Goal: Transaction & Acquisition: Purchase product/service

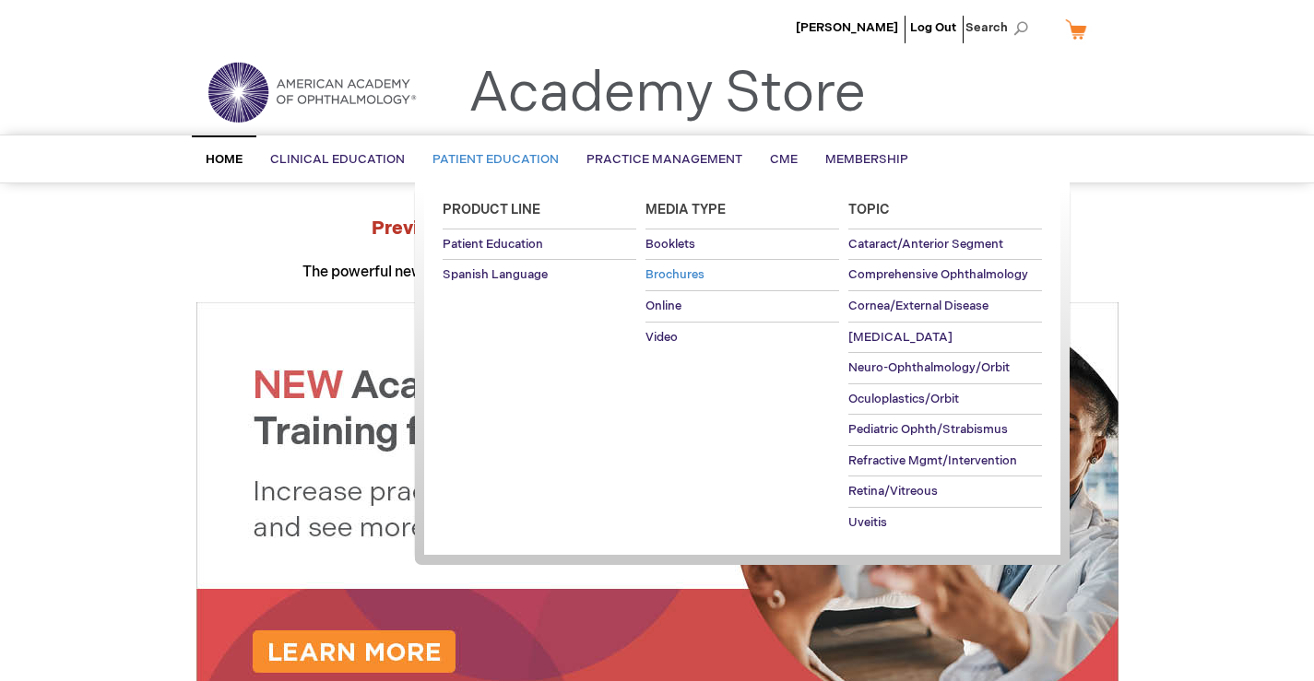
click at [670, 271] on span "Brochures" at bounding box center [674, 274] width 59 height 15
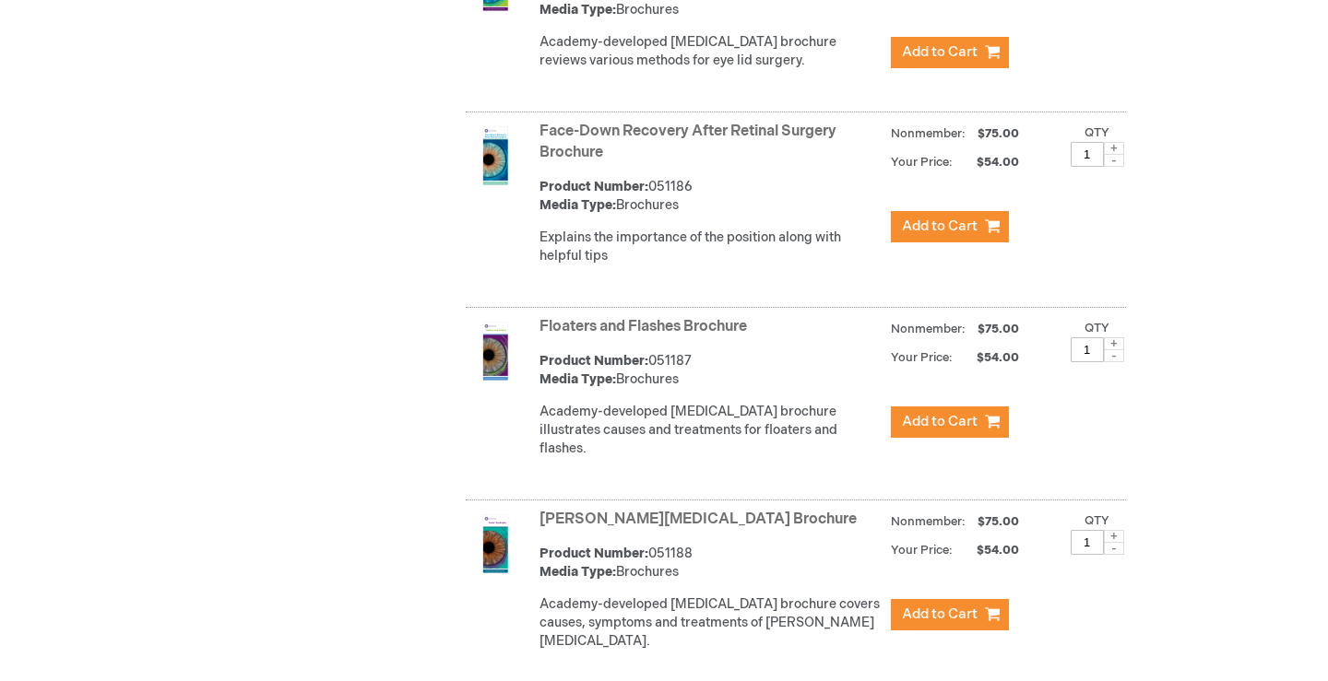
scroll to position [2766, 0]
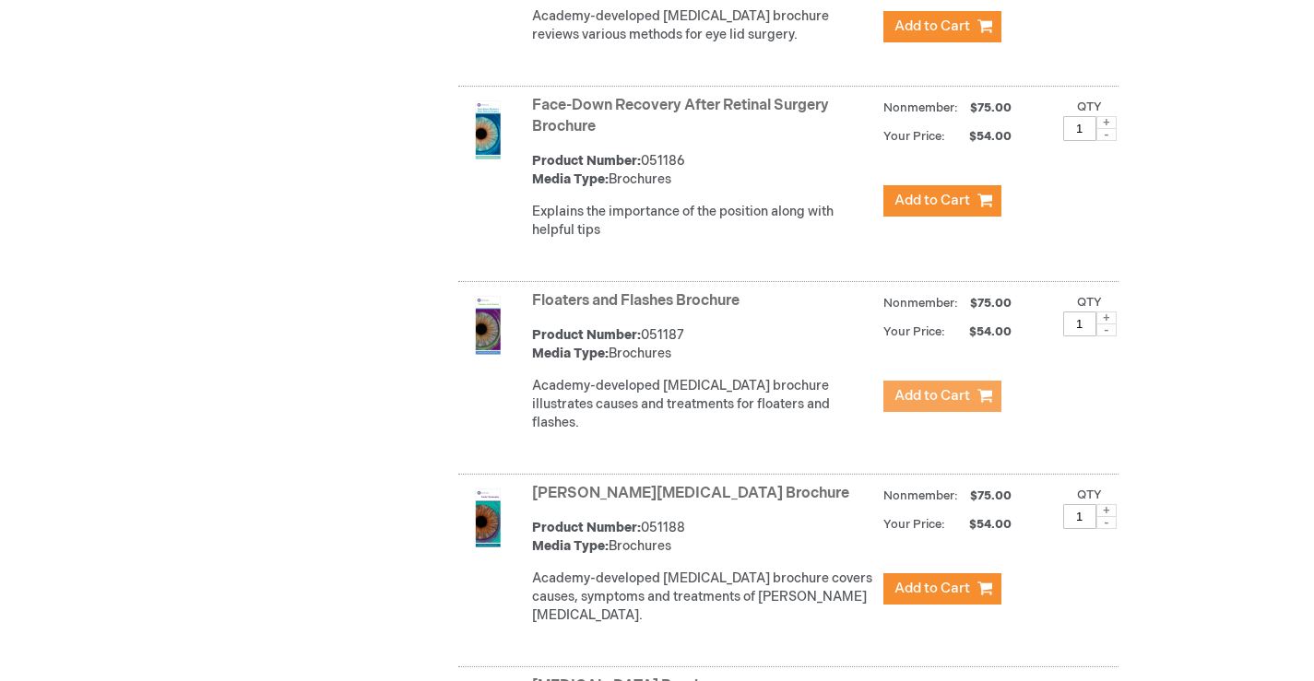
click at [928, 411] on button "Add to Cart" at bounding box center [942, 396] width 118 height 31
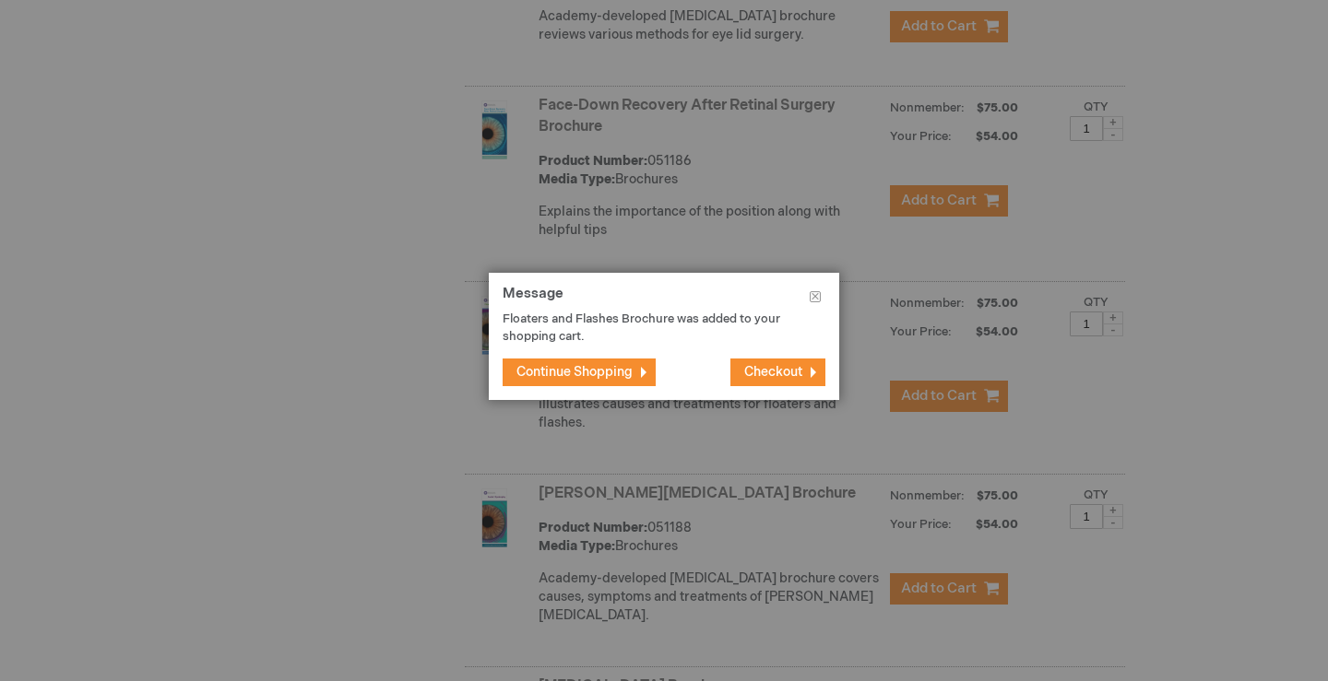
click at [775, 373] on span "Checkout" at bounding box center [773, 372] width 58 height 16
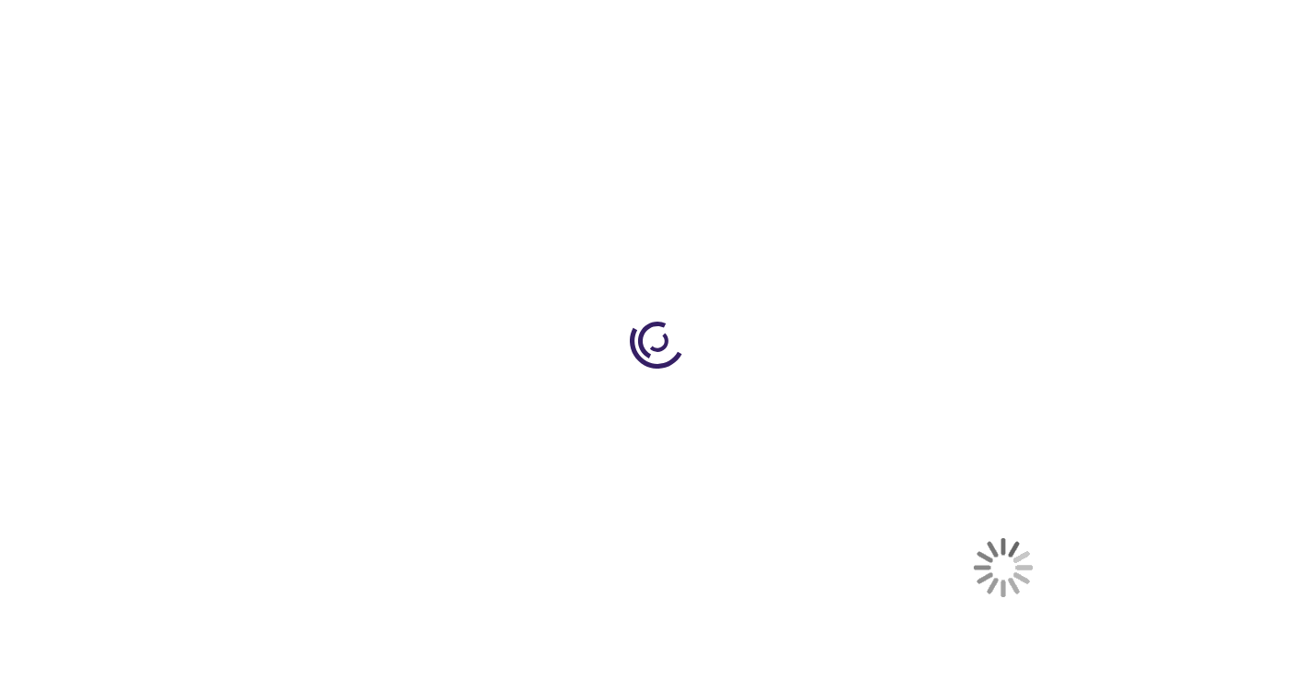
select select "US"
select select "41"
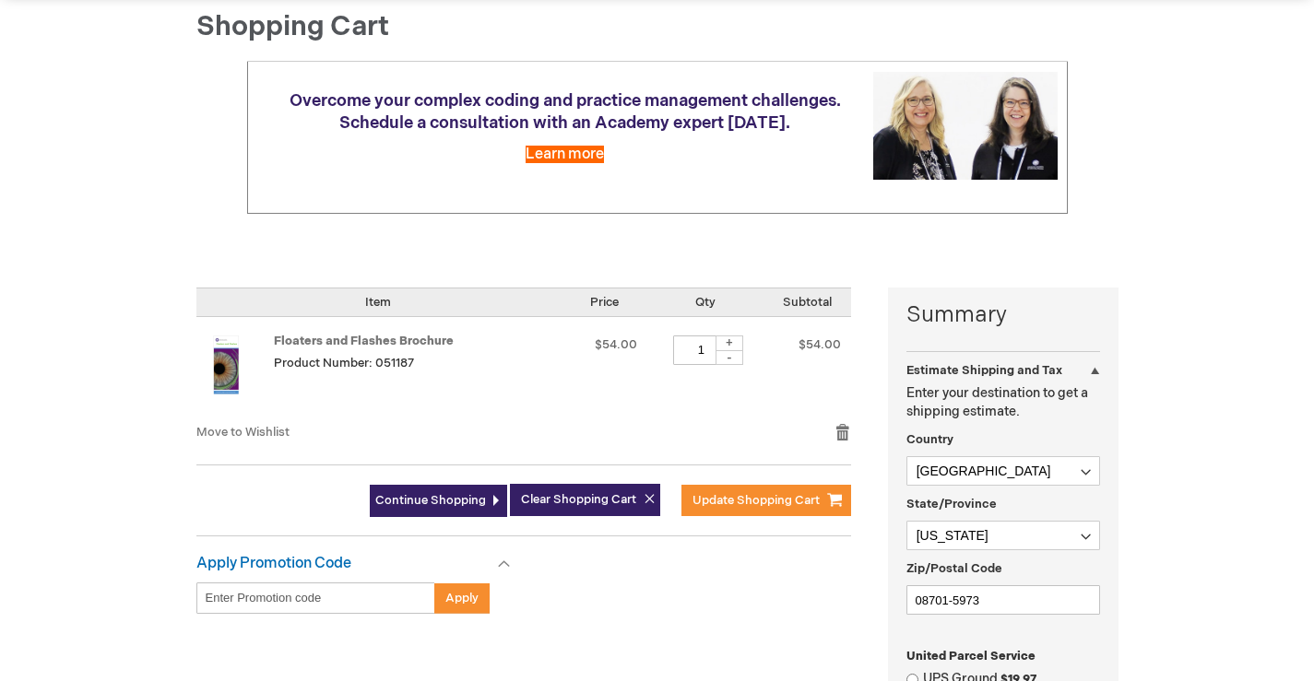
scroll to position [184, 0]
click at [727, 337] on div "+" at bounding box center [729, 343] width 28 height 16
type input "2"
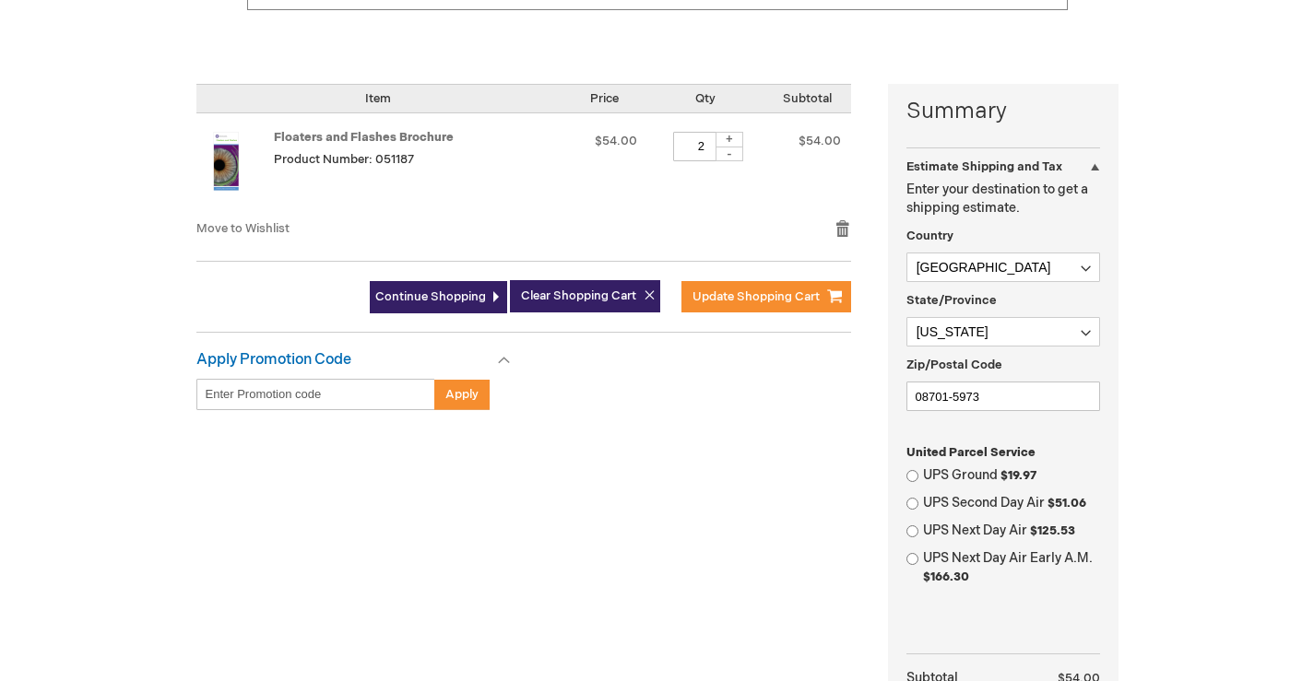
scroll to position [553, 0]
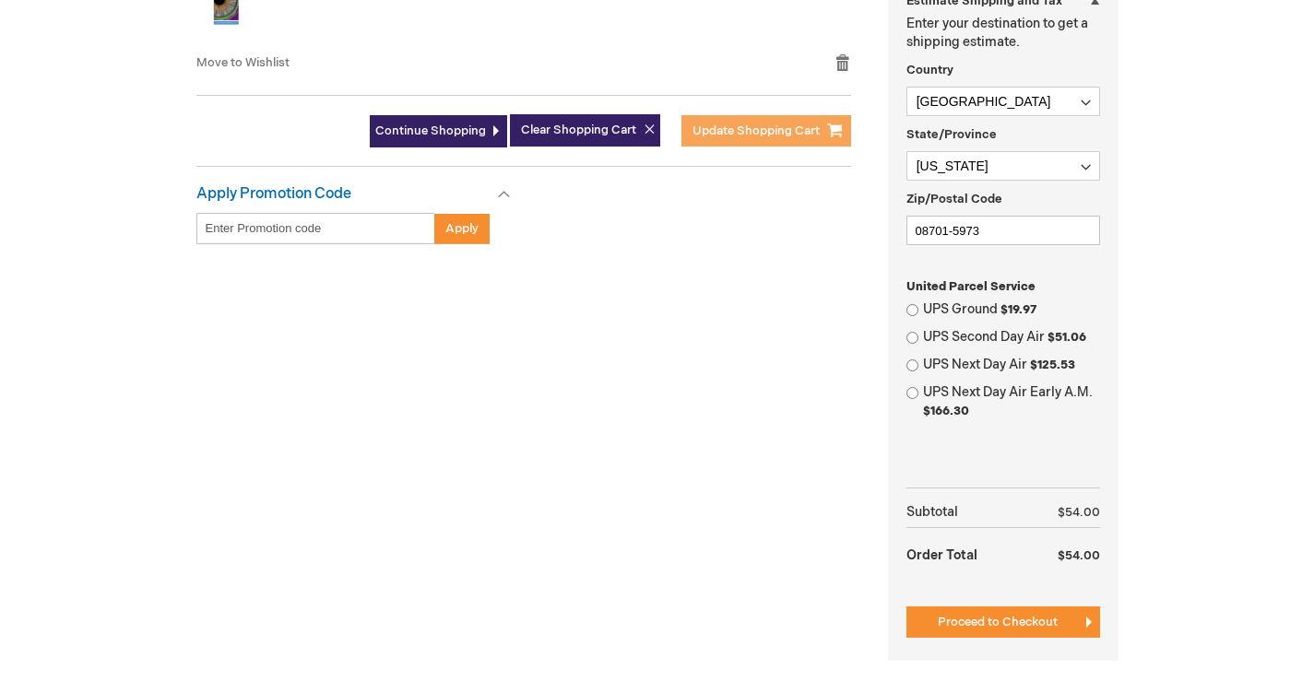
click at [772, 124] on span "Update Shopping Cart" at bounding box center [755, 131] width 127 height 15
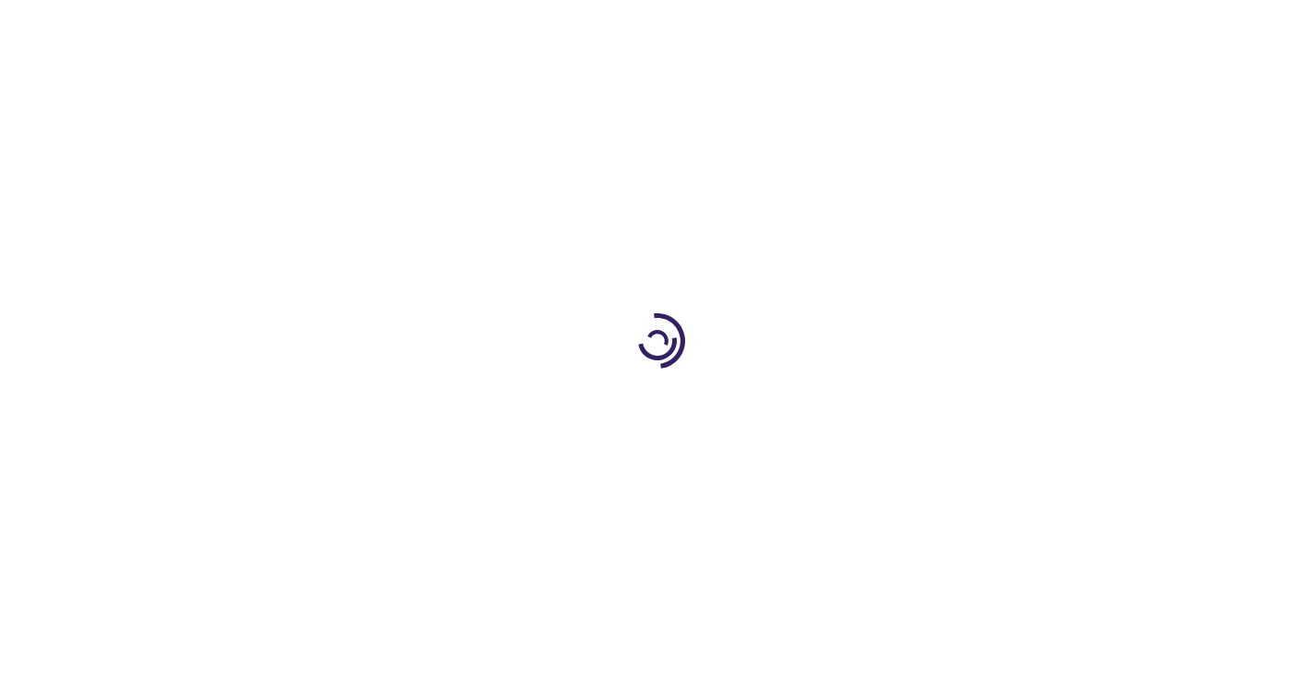
select select "US"
select select "41"
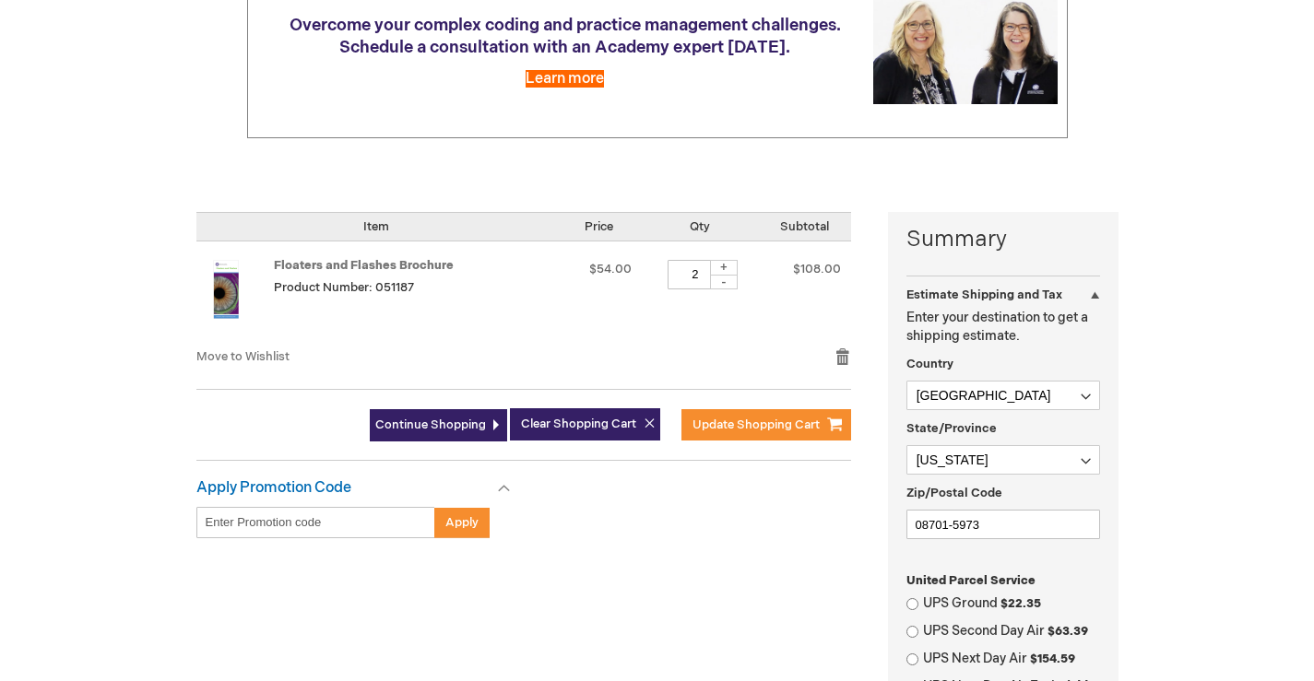
scroll to position [277, 0]
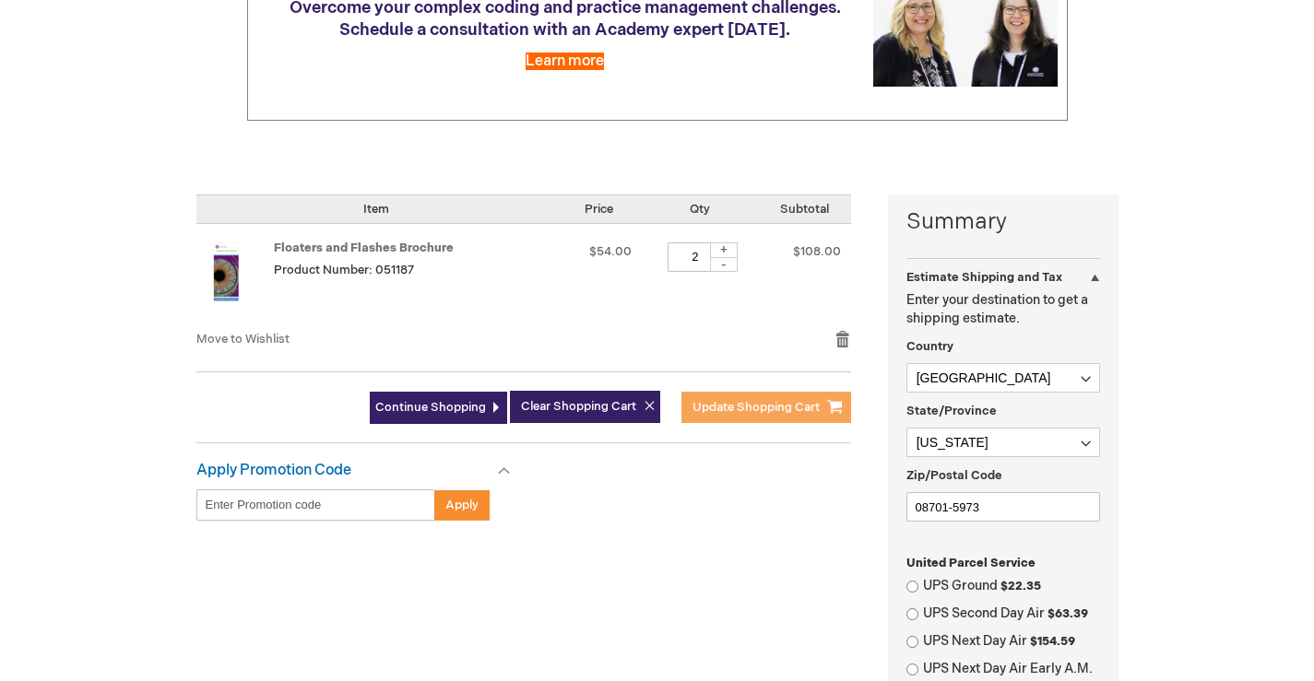
click at [732, 400] on span "Update Shopping Cart" at bounding box center [755, 407] width 127 height 15
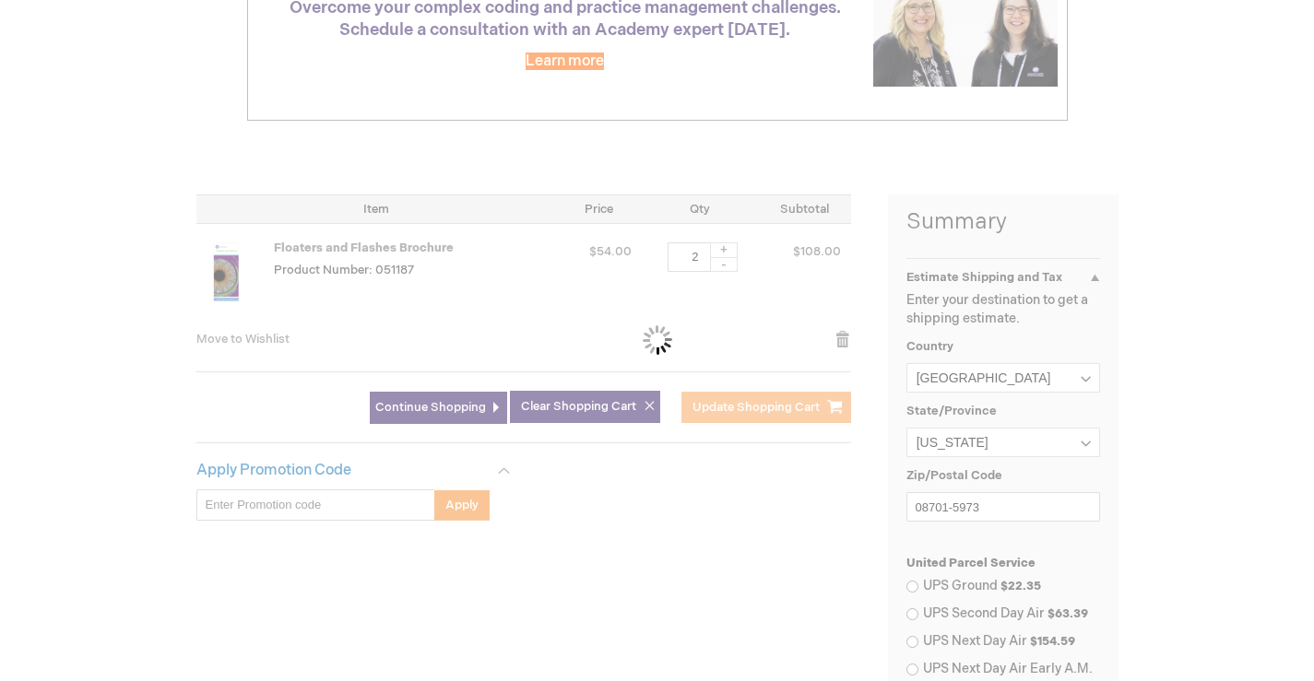
click at [732, 399] on img at bounding box center [657, 340] width 201 height 137
drag, startPoint x: 732, startPoint y: 399, endPoint x: 650, endPoint y: 526, distance: 151.4
click at [708, 512] on div "Please wait..." at bounding box center [657, 340] width 1314 height 681
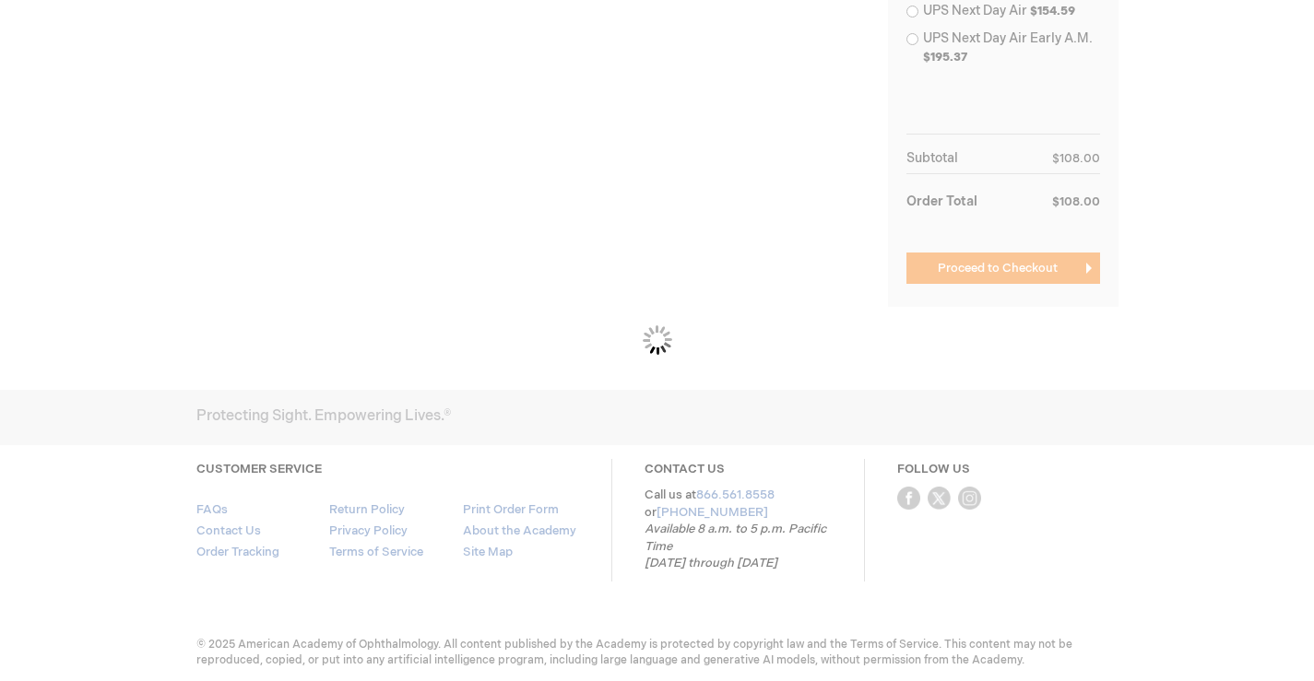
scroll to position [908, 0]
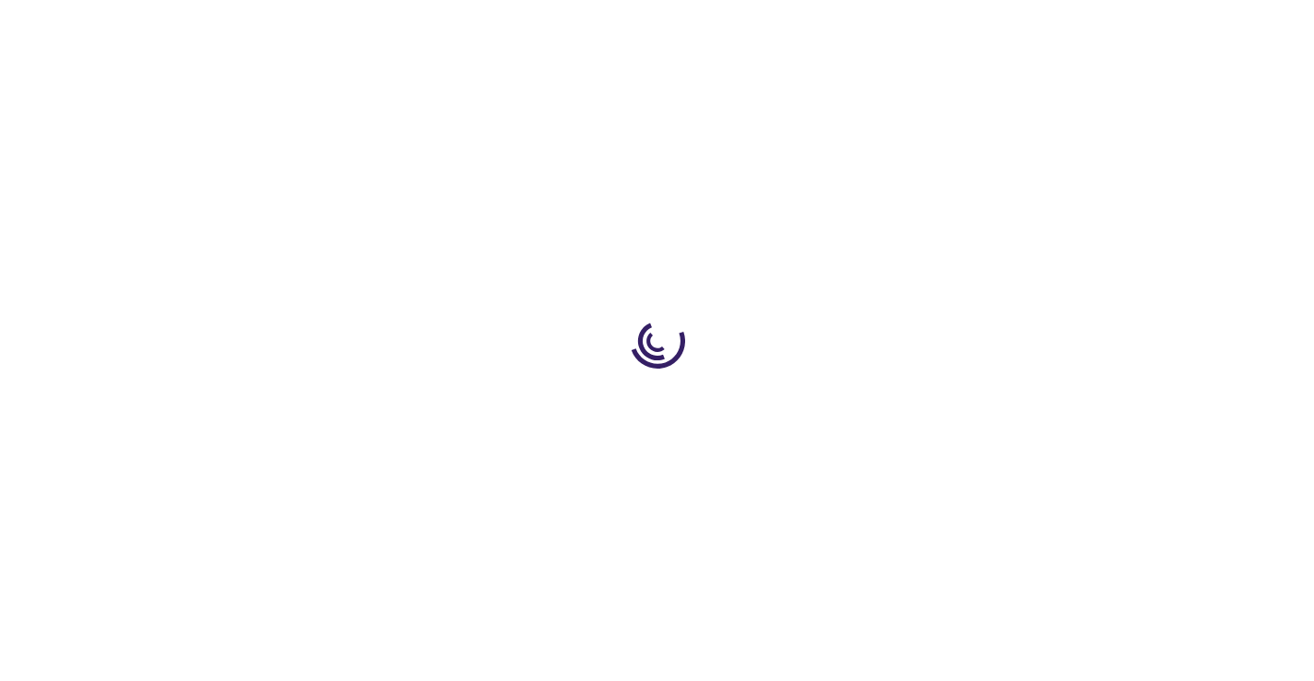
select select "US"
select select "41"
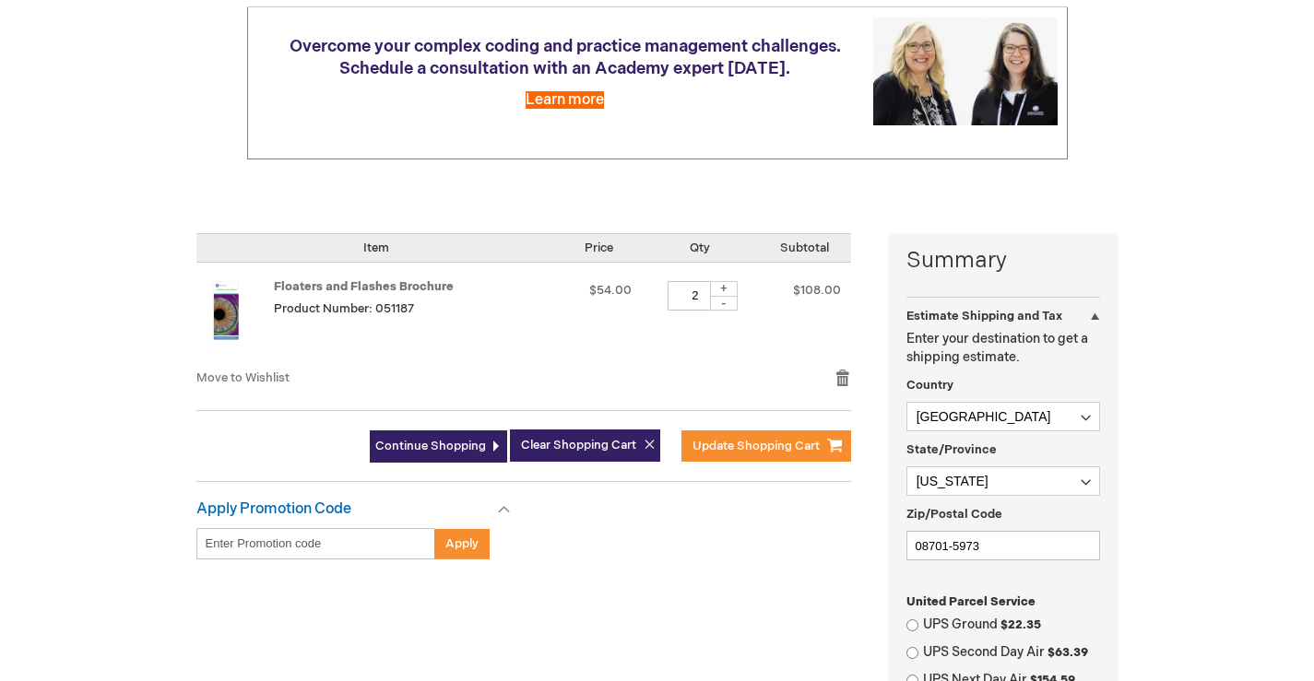
scroll to position [645, 0]
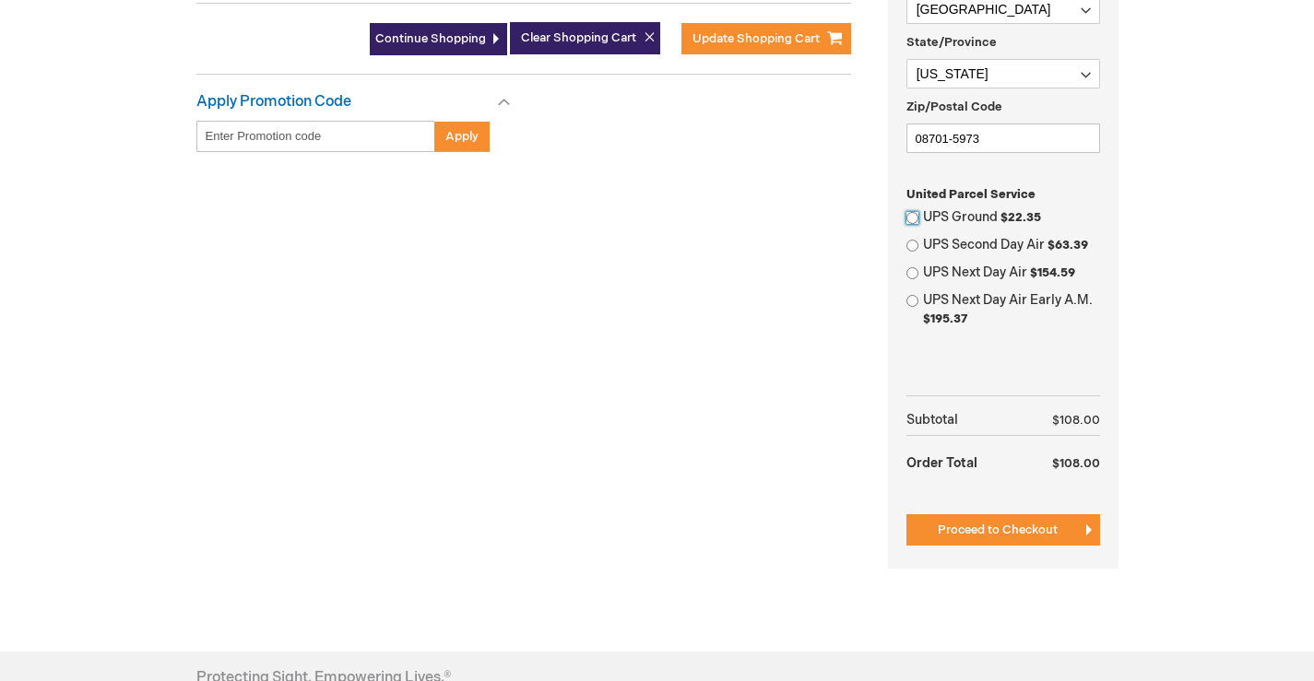
click at [908, 220] on input "UPS Ground $22.35" at bounding box center [912, 218] width 12 height 12
radio input "true"
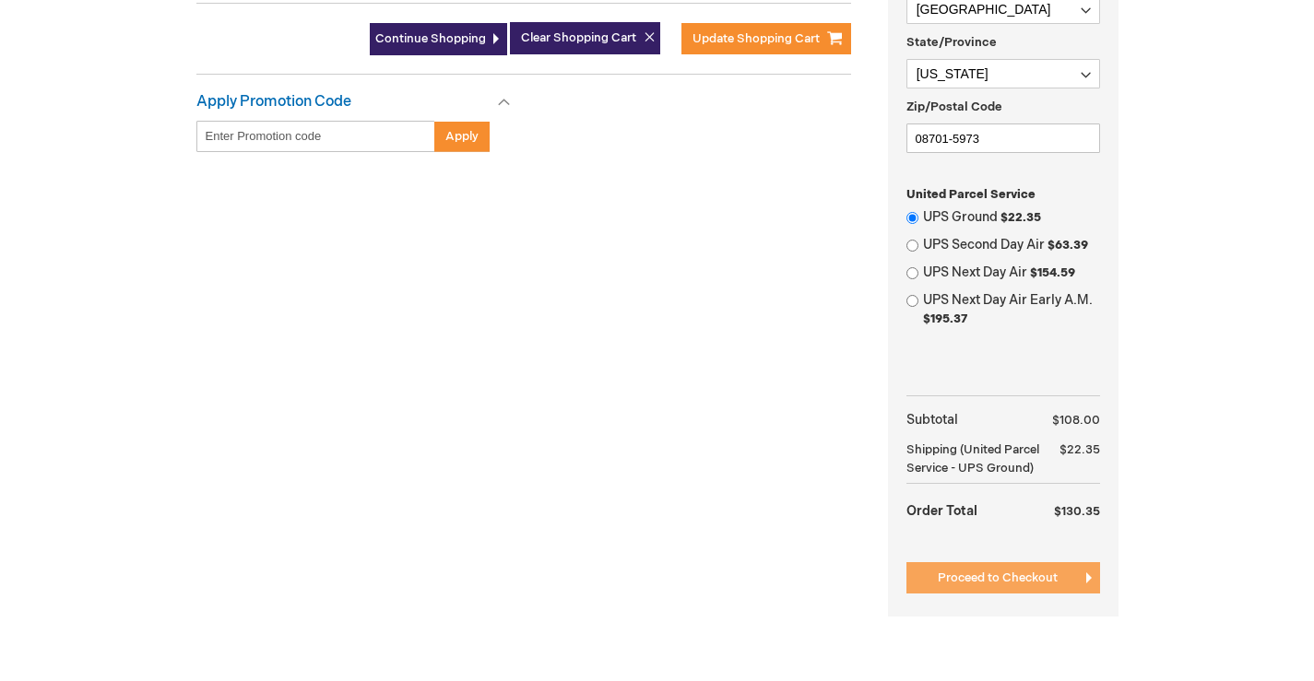
click at [960, 585] on span "Proceed to Checkout" at bounding box center [998, 578] width 120 height 15
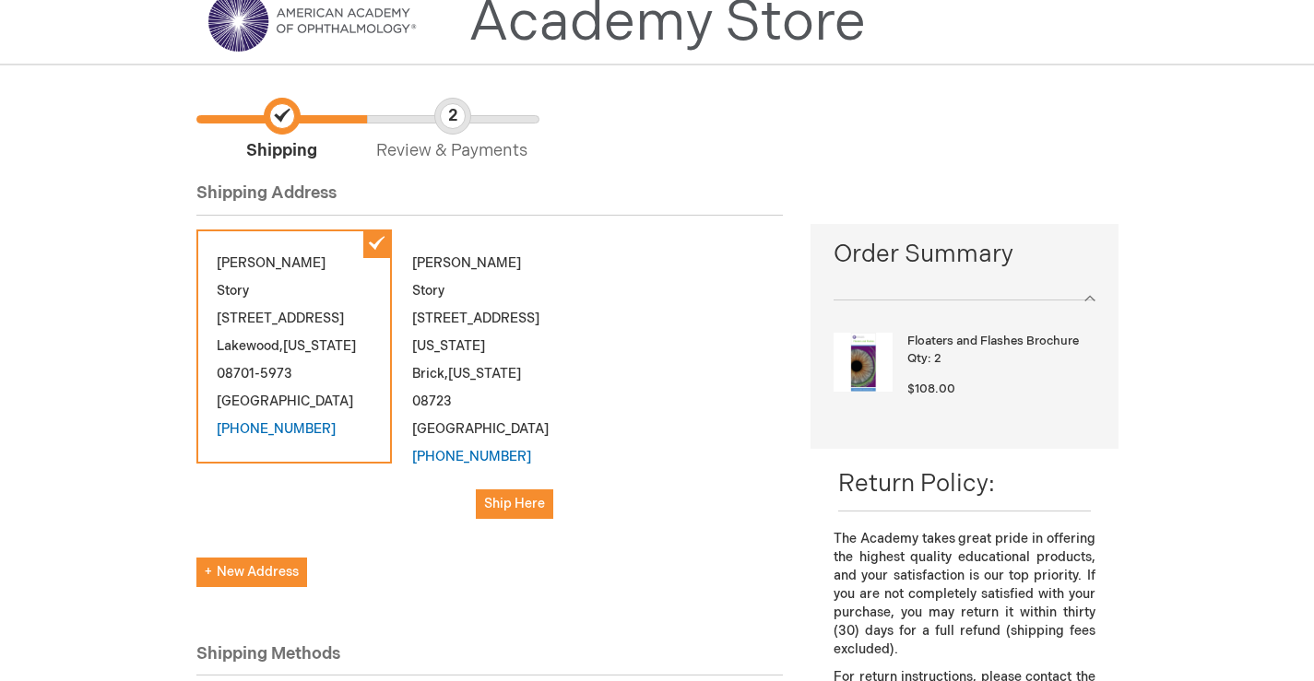
scroll to position [277, 0]
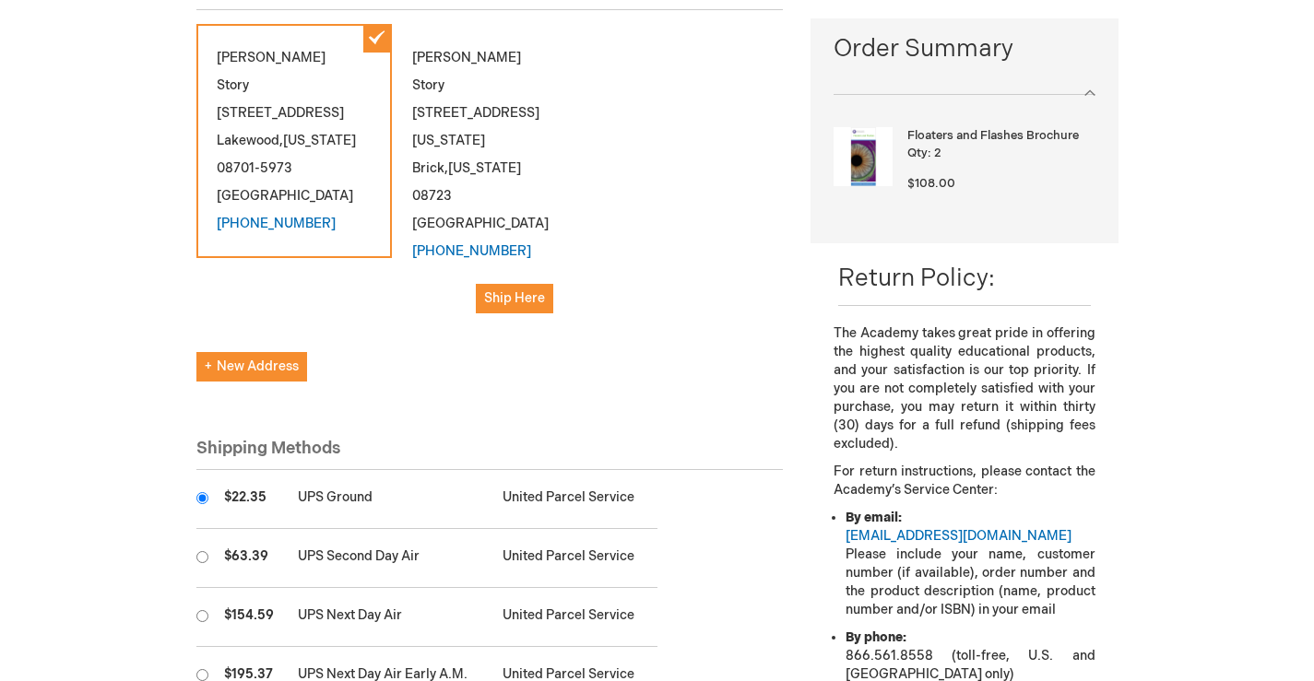
click at [250, 153] on div "[PERSON_NAME] [STREET_ADDRESS][US_STATE] [PHONE_NUMBER]" at bounding box center [293, 141] width 195 height 234
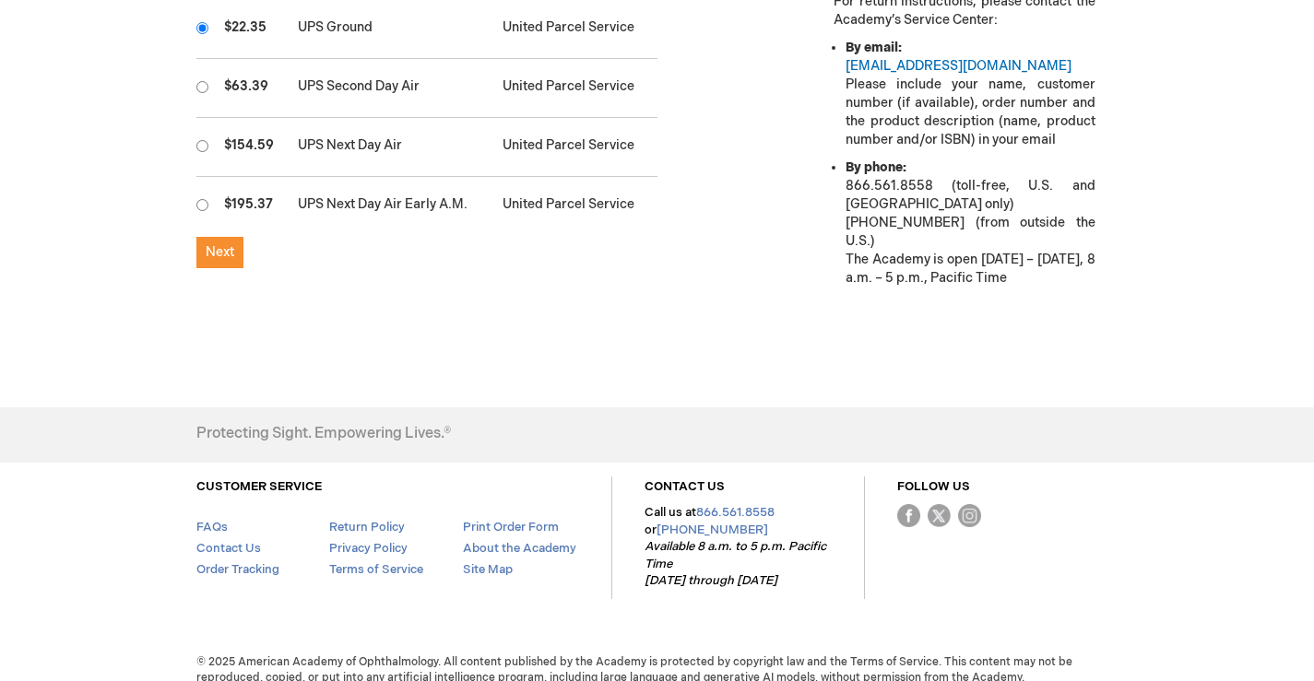
scroll to position [562, 0]
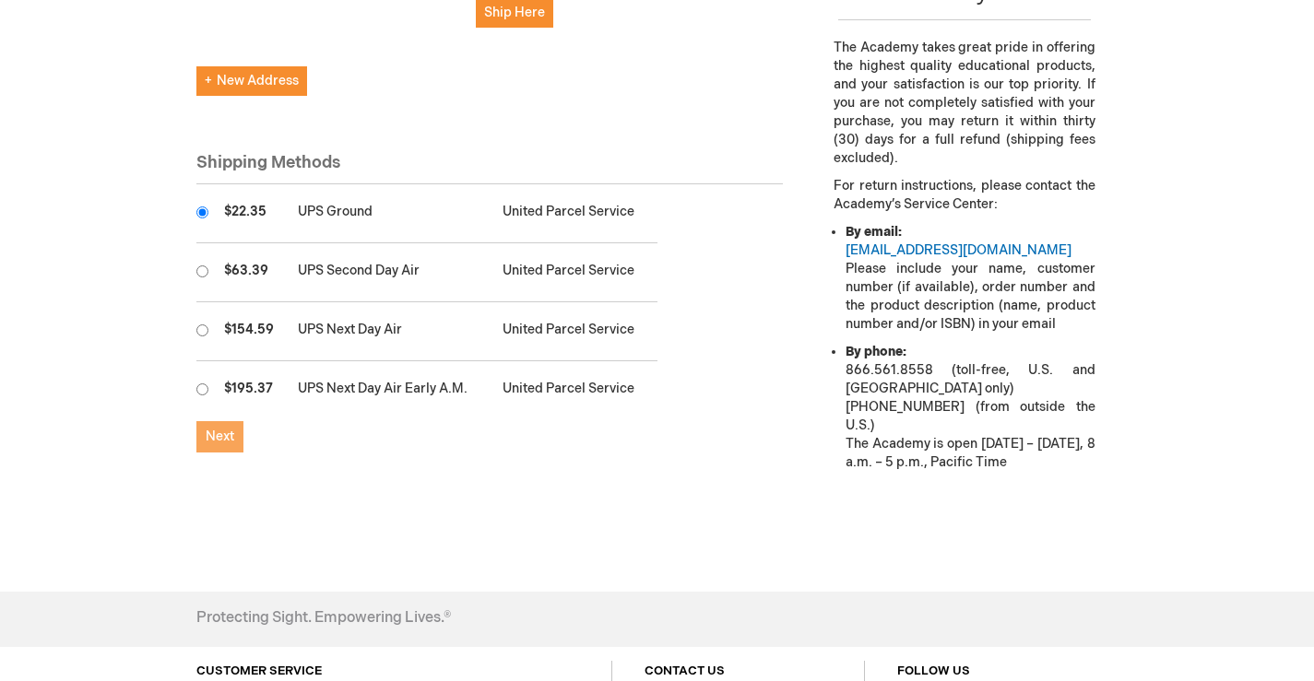
click at [207, 429] on span "Next" at bounding box center [220, 437] width 29 height 16
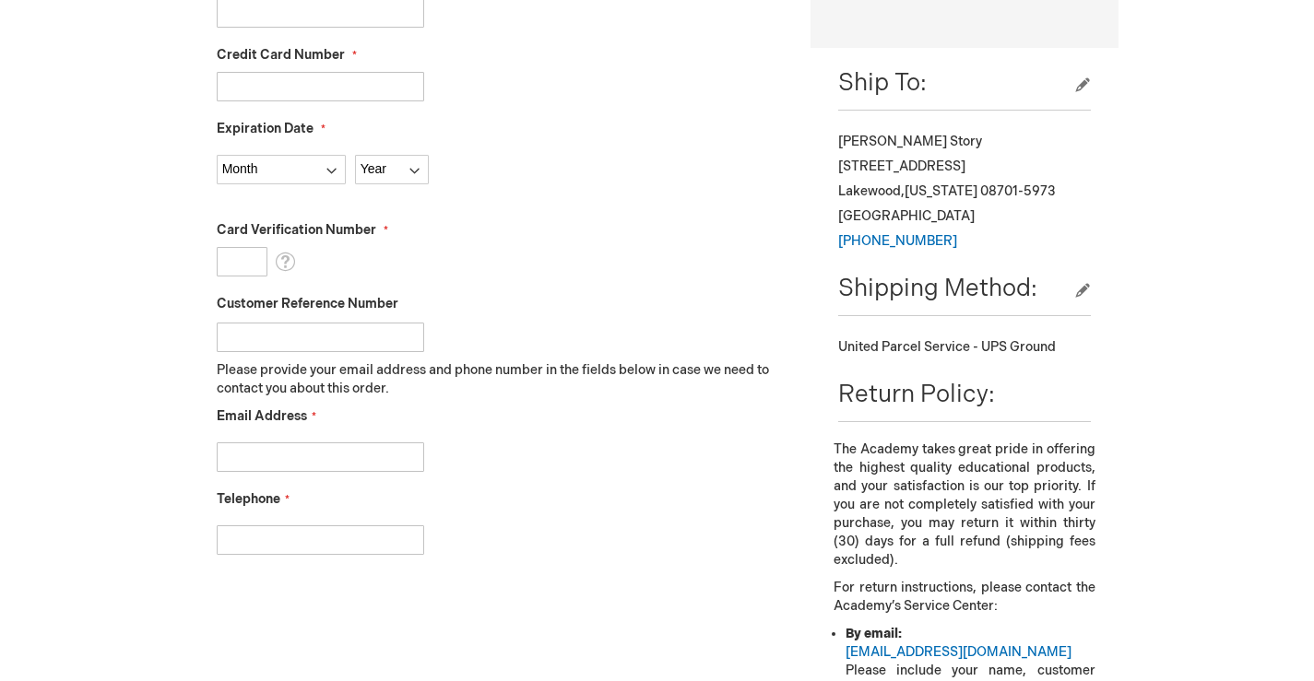
scroll to position [1014, 0]
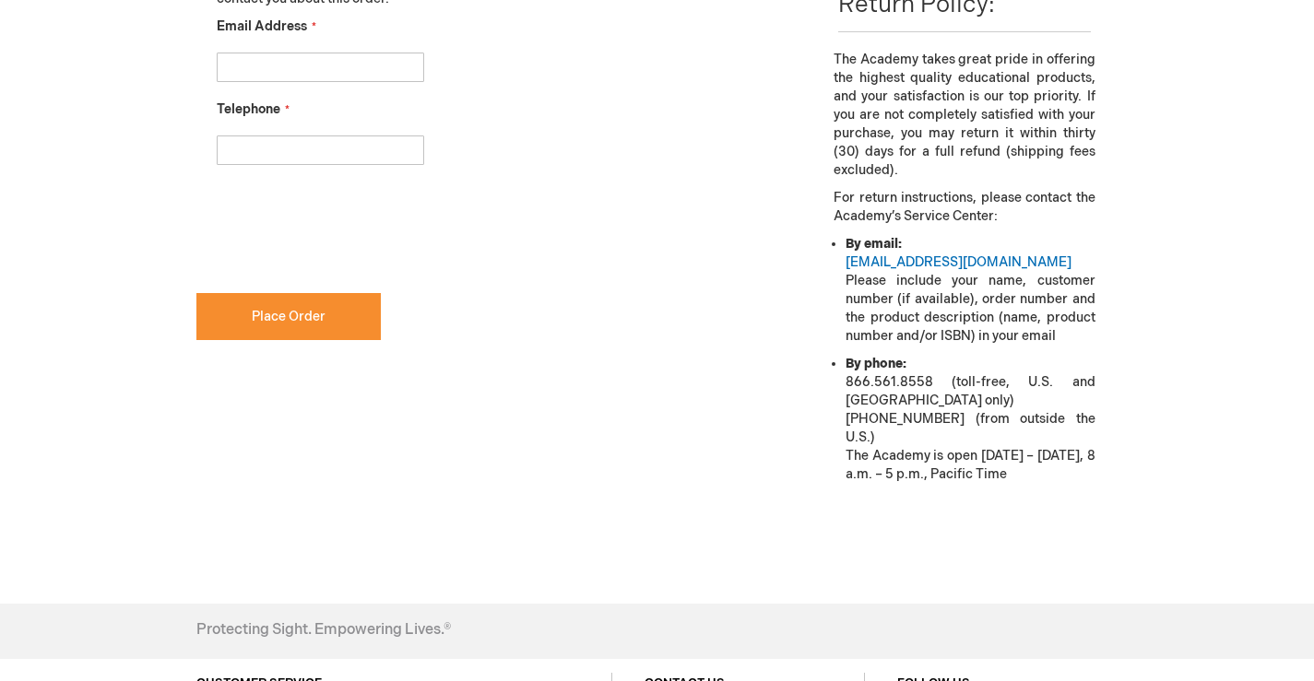
checkbox input "true"
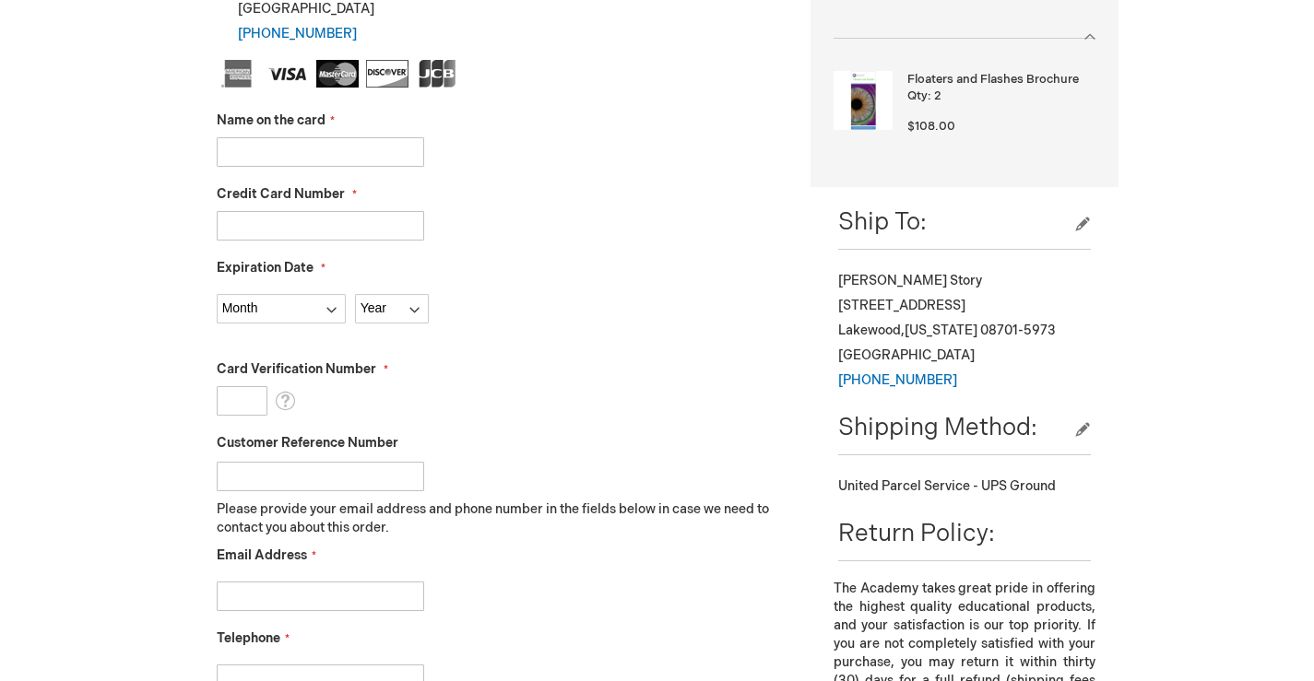
scroll to position [277, 0]
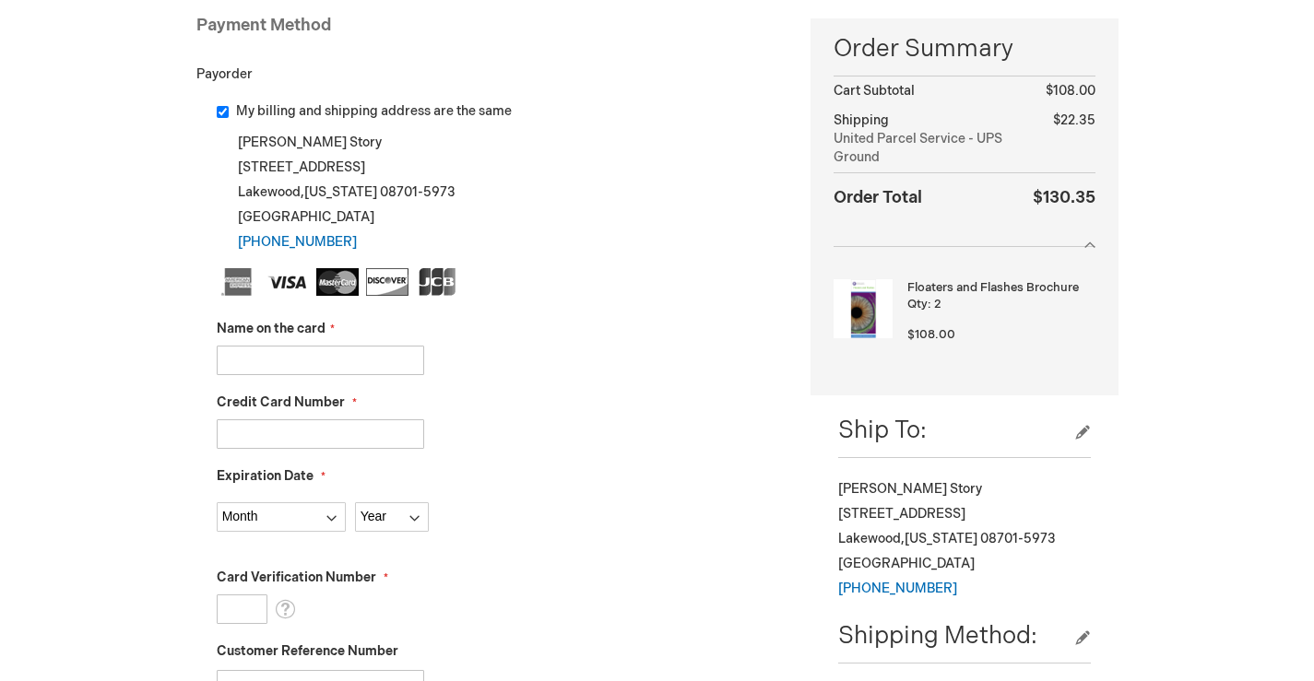
click at [313, 354] on input "Name on the card" at bounding box center [320, 361] width 207 height 30
type input "S Story"
type input "[CREDIT_CARD_NUMBER]"
select select "6"
select select "2027"
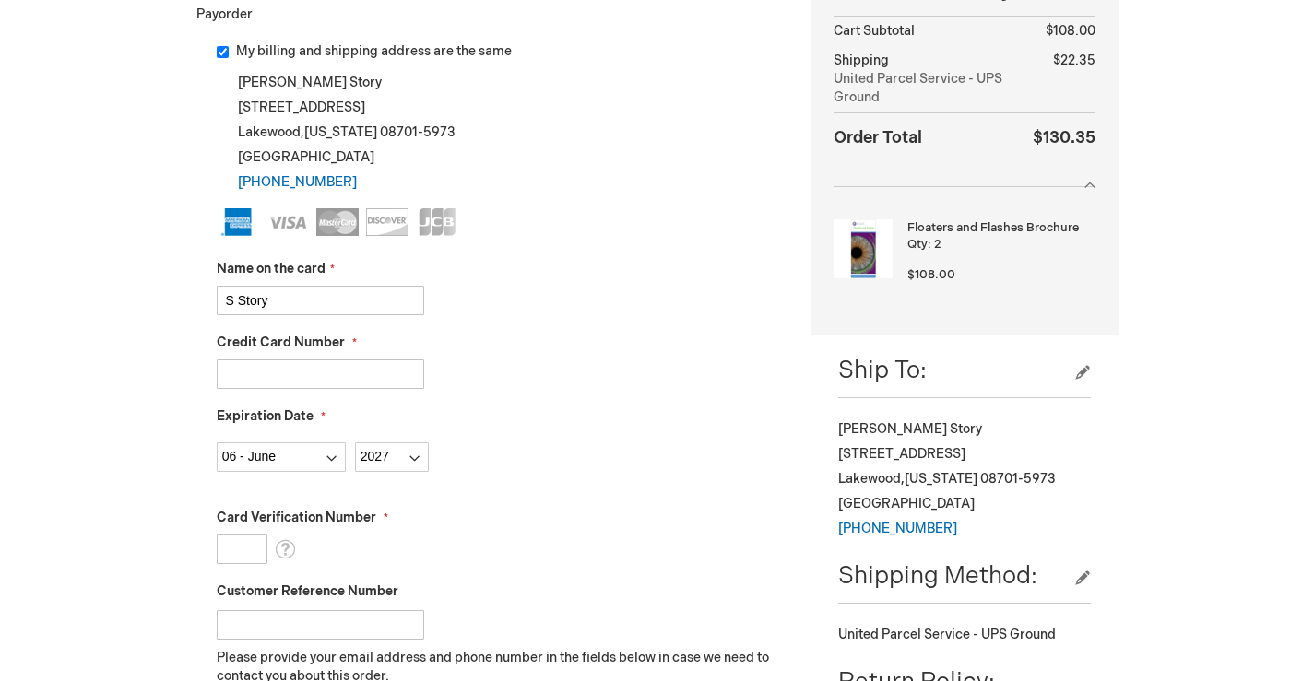
scroll to position [369, 0]
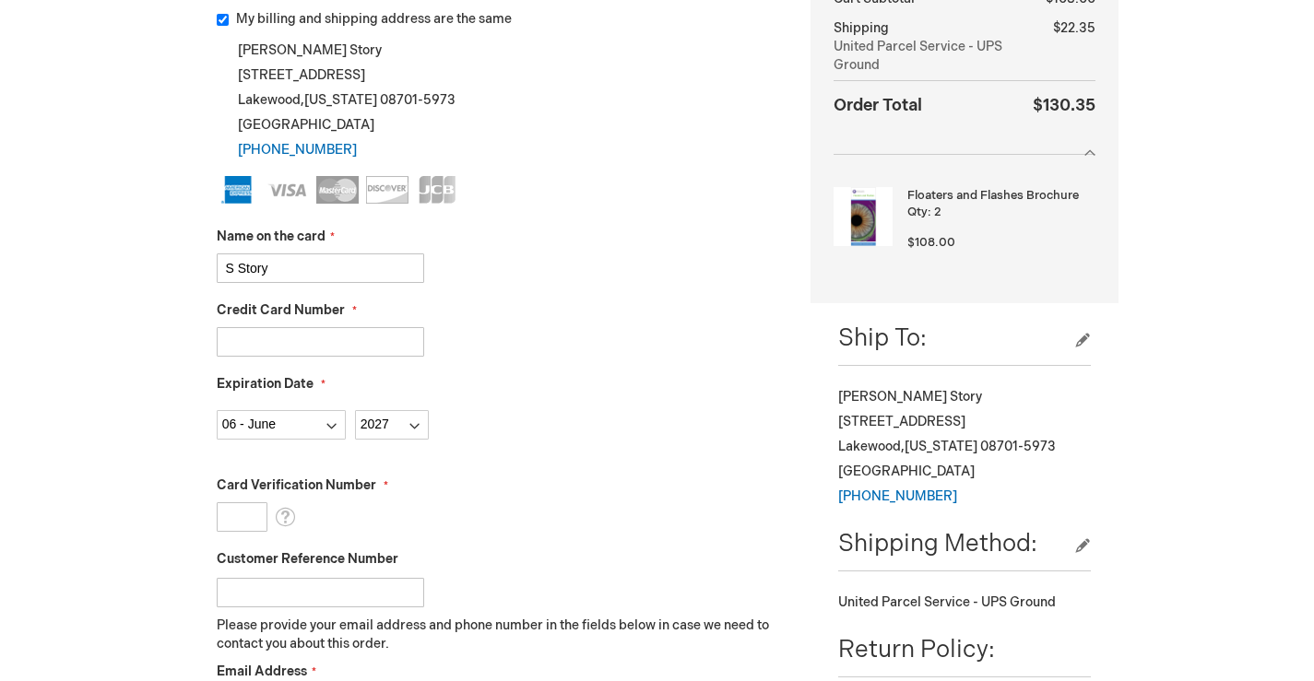
click at [243, 520] on input "Card Verification Number" at bounding box center [242, 517] width 51 height 30
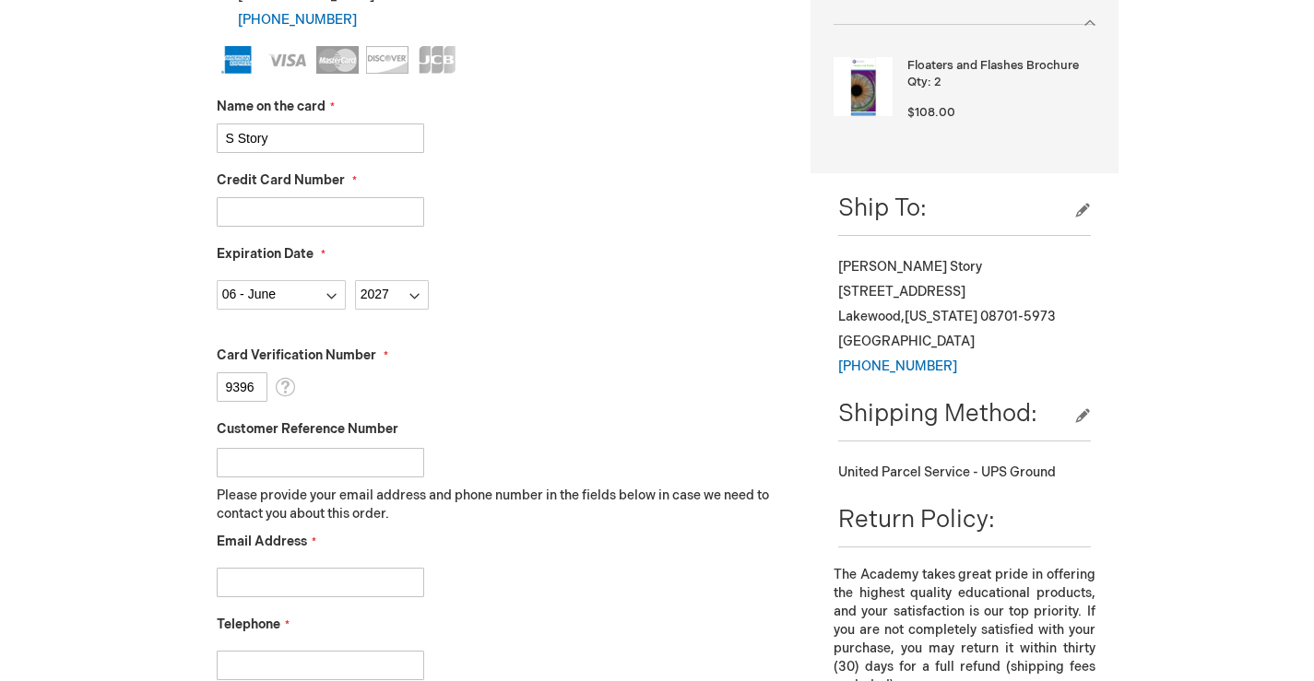
scroll to position [645, 0]
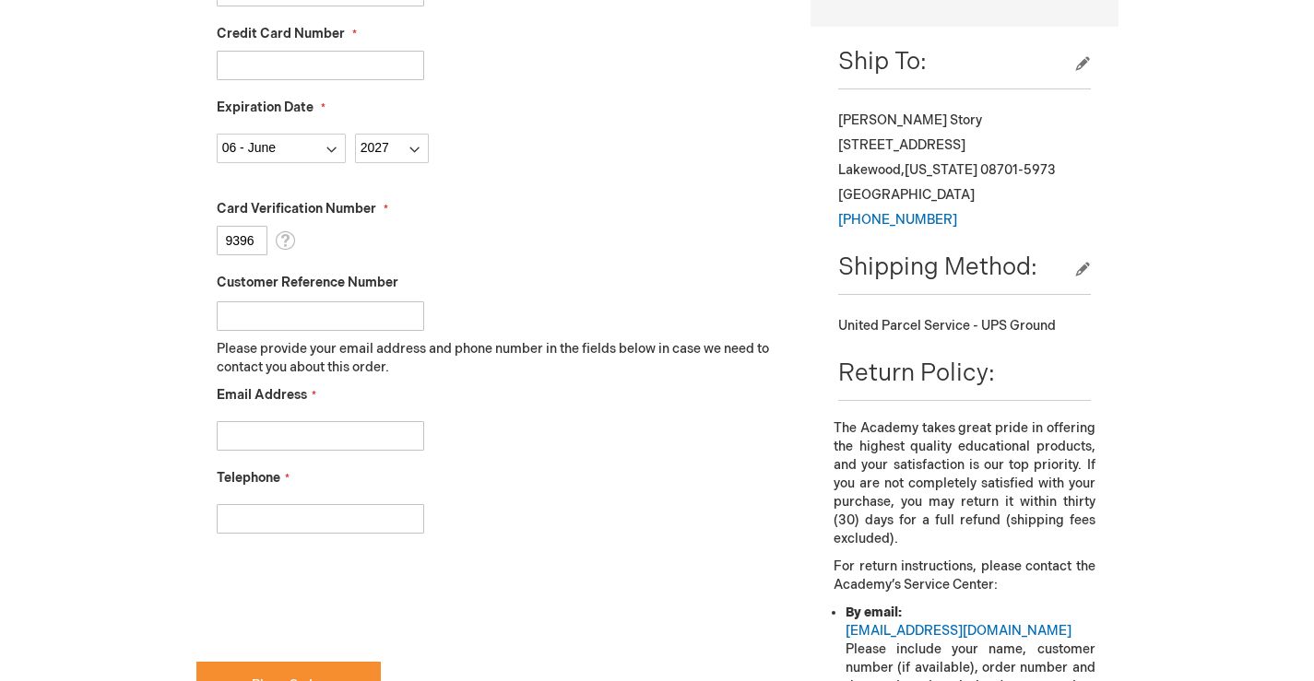
type input "9396"
click at [278, 431] on input "Email Address" at bounding box center [320, 436] width 207 height 30
type input "[EMAIL_ADDRESS][DOMAIN_NAME]"
drag, startPoint x: 287, startPoint y: 511, endPoint x: 271, endPoint y: 514, distance: 15.9
click at [278, 514] on input "Telephone" at bounding box center [320, 519] width 207 height 30
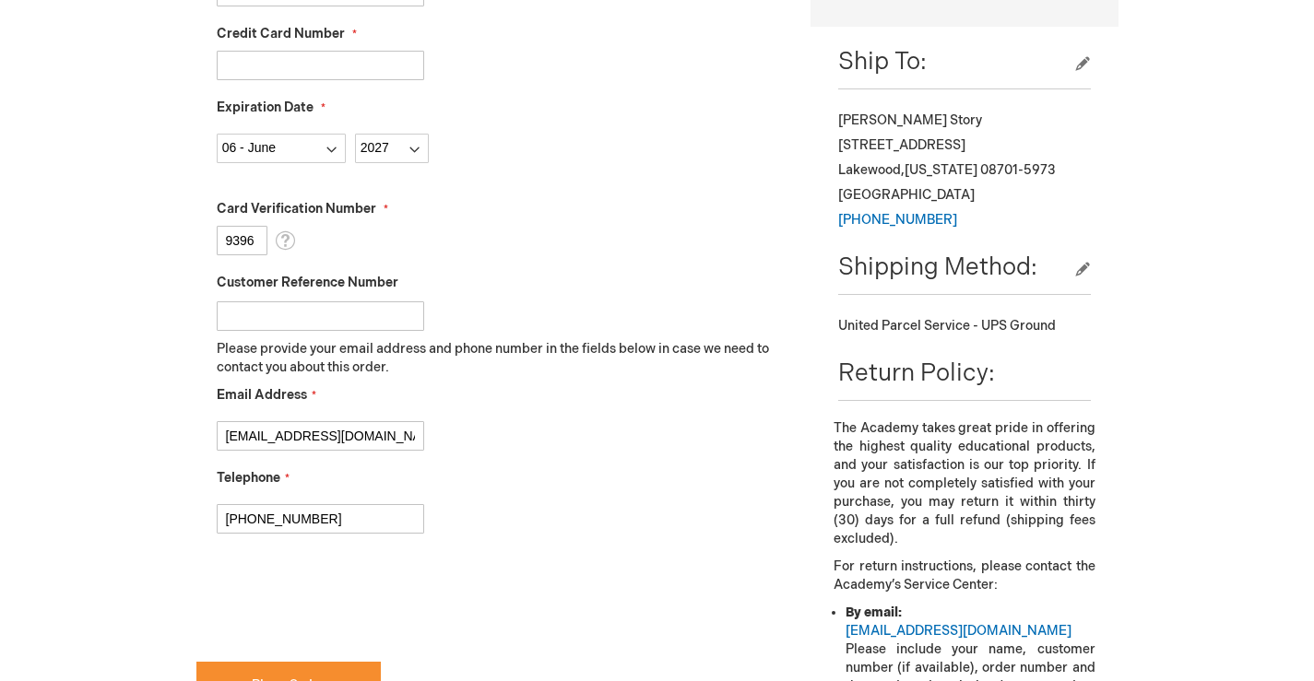
type input "[PHONE_NUMBER]"
click at [564, 543] on fieldset "Name on the card S Story Credit Card Number 371552348595043 Expiration Date Mon…" at bounding box center [500, 226] width 567 height 653
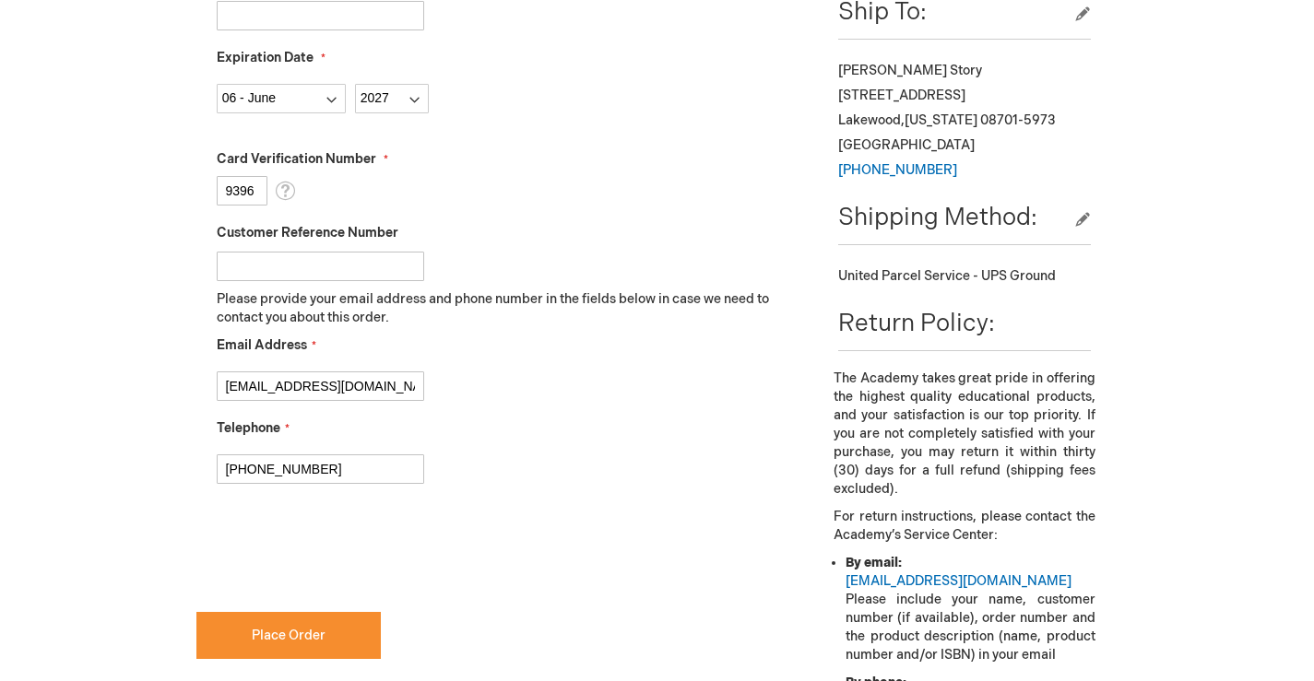
scroll to position [738, 0]
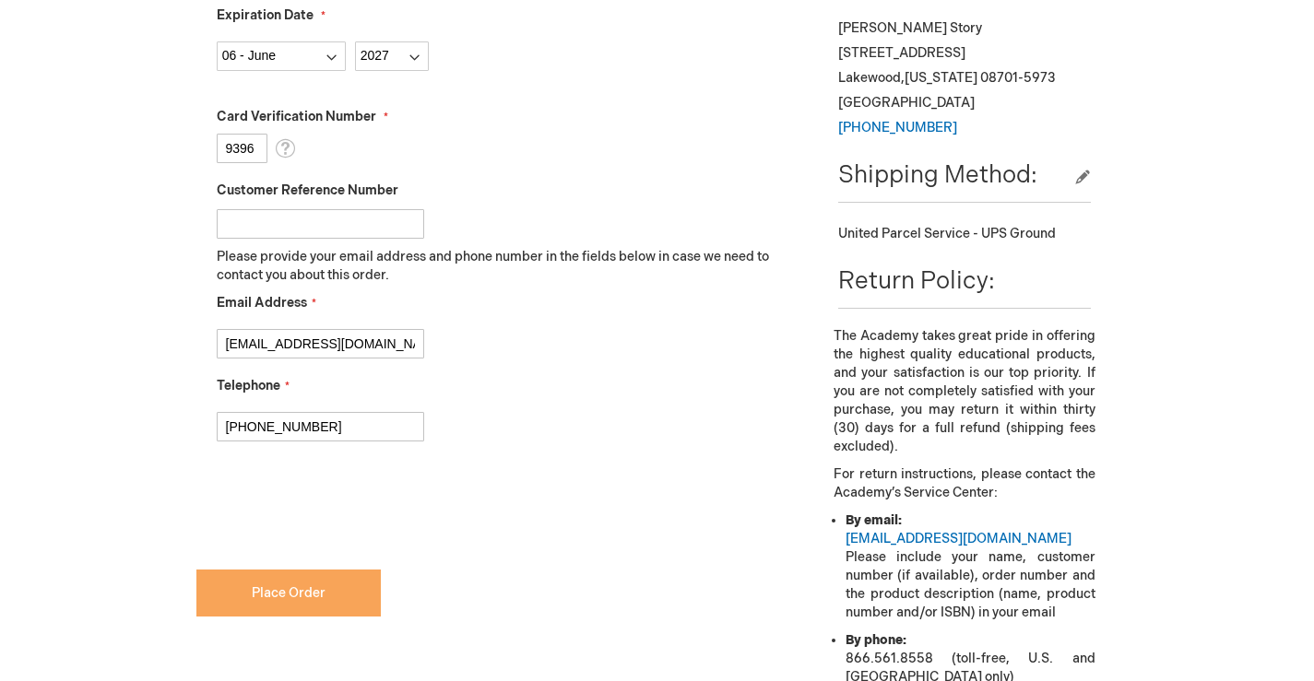
click at [295, 581] on button "Place Order" at bounding box center [288, 593] width 184 height 47
